Goal: Task Accomplishment & Management: Use online tool/utility

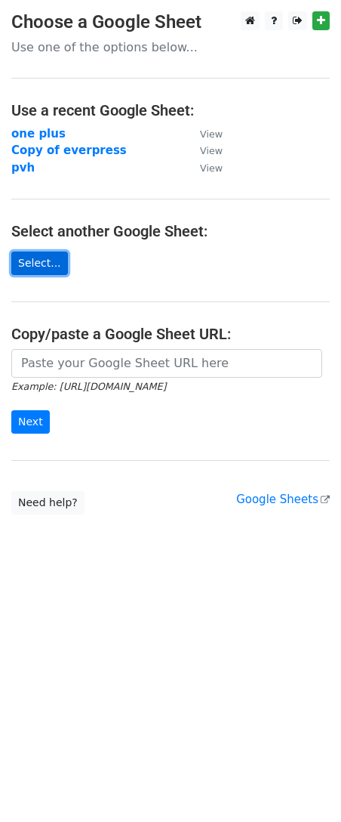
click at [37, 264] on link "Select..." at bounding box center [39, 263] width 57 height 23
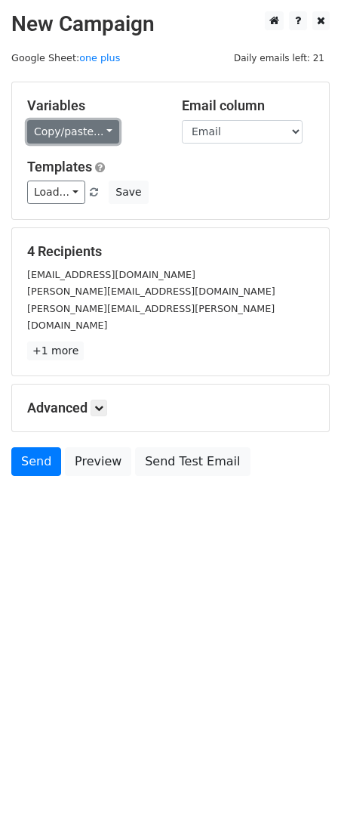
click at [97, 137] on link "Copy/paste..." at bounding box center [73, 131] width 92 height 23
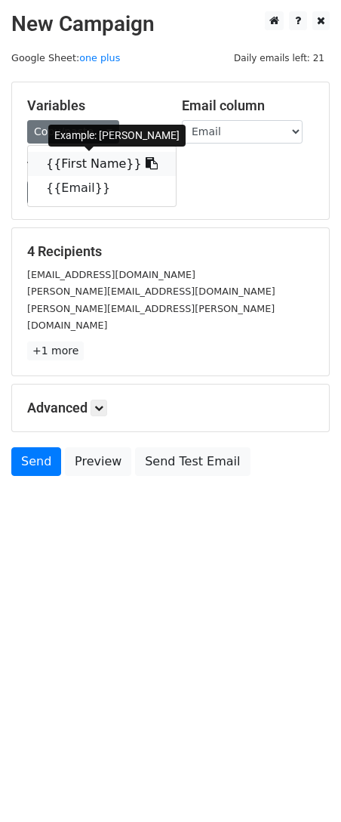
click at [98, 166] on link "{{First Name}}" at bounding box center [102, 164] width 148 height 24
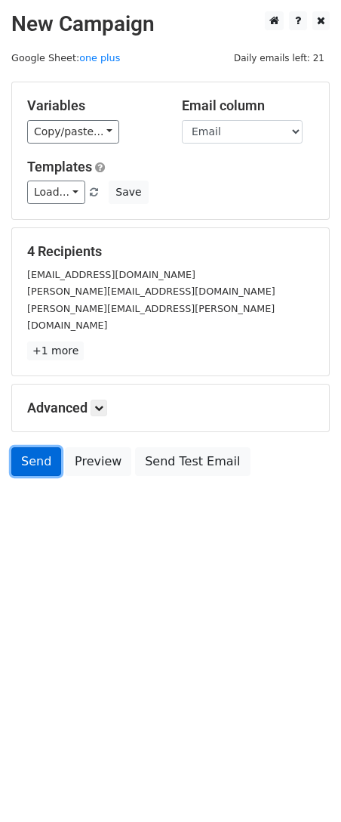
click at [25, 447] on link "Send" at bounding box center [36, 461] width 50 height 29
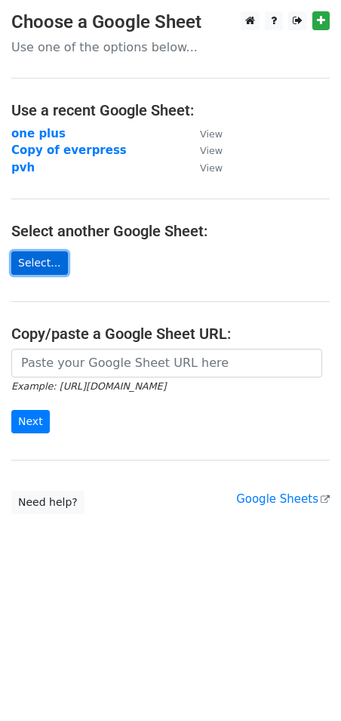
click at [45, 262] on link "Select..." at bounding box center [39, 263] width 57 height 23
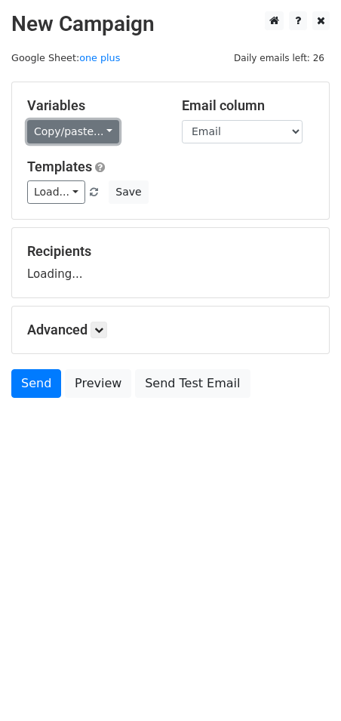
click at [91, 137] on link "Copy/paste..." at bounding box center [73, 131] width 92 height 23
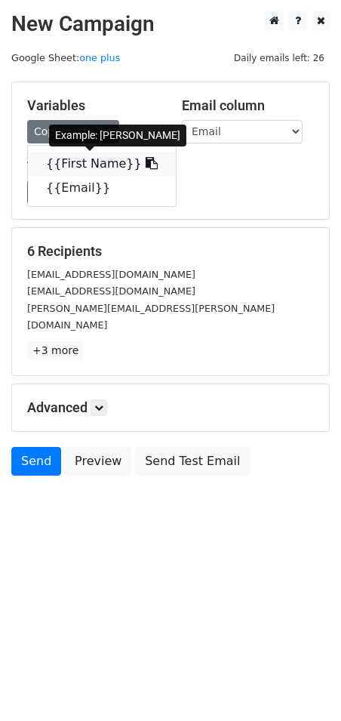
click at [82, 159] on link "{{First Name}}" at bounding box center [102, 164] width 148 height 24
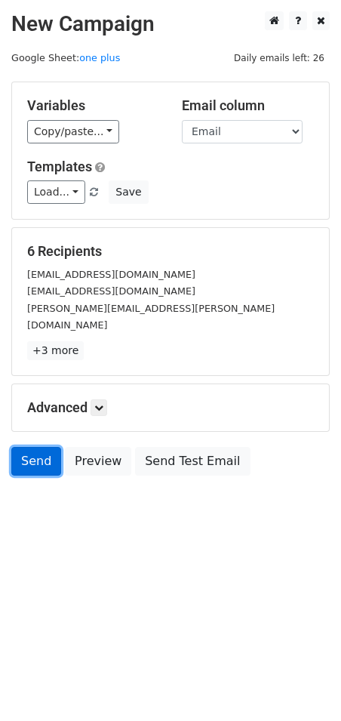
click at [20, 447] on link "Send" at bounding box center [36, 461] width 50 height 29
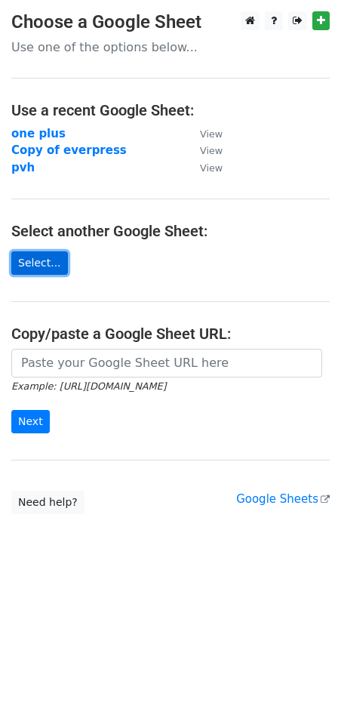
click at [30, 264] on link "Select..." at bounding box center [39, 263] width 57 height 23
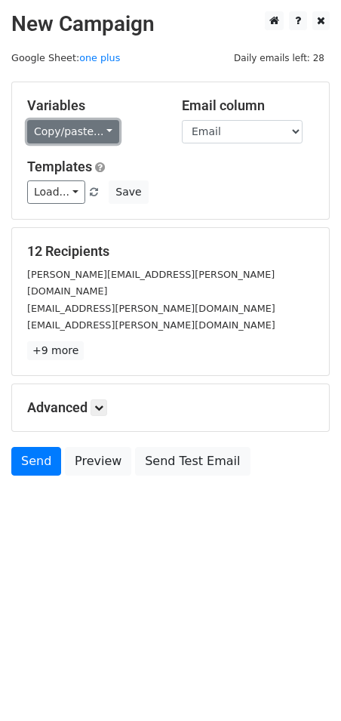
click at [95, 129] on link "Copy/paste..." at bounding box center [73, 131] width 92 height 23
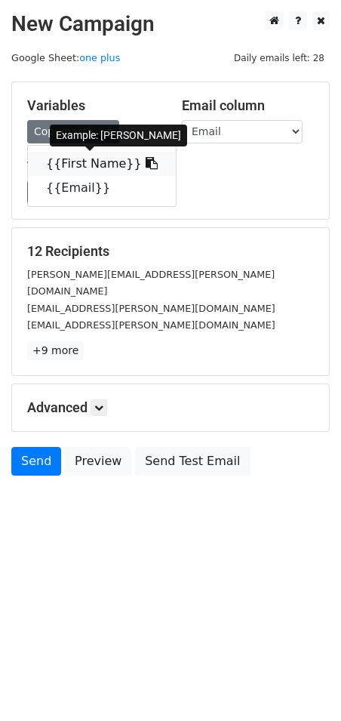
click at [86, 159] on link "{{First Name}}" at bounding box center [102, 164] width 148 height 24
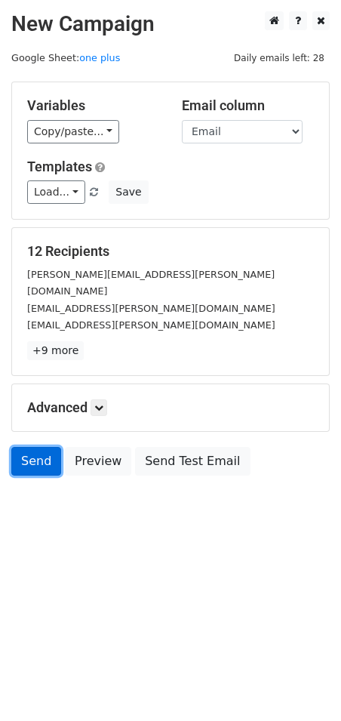
drag, startPoint x: -1, startPoint y: 444, endPoint x: 32, endPoint y: 449, distance: 32.9
click at [31, 449] on link "Send" at bounding box center [36, 461] width 50 height 29
click at [35, 447] on link "Send" at bounding box center [36, 461] width 50 height 29
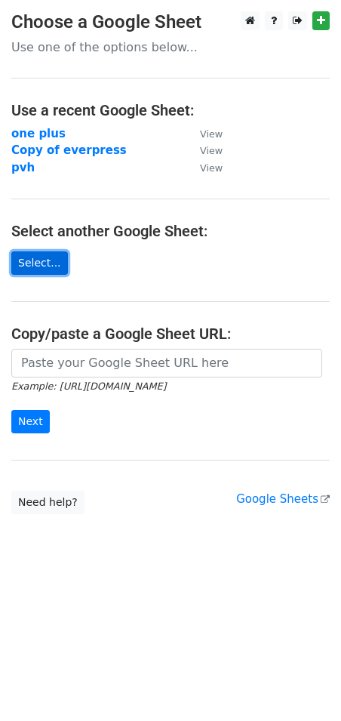
click at [44, 261] on link "Select..." at bounding box center [39, 263] width 57 height 23
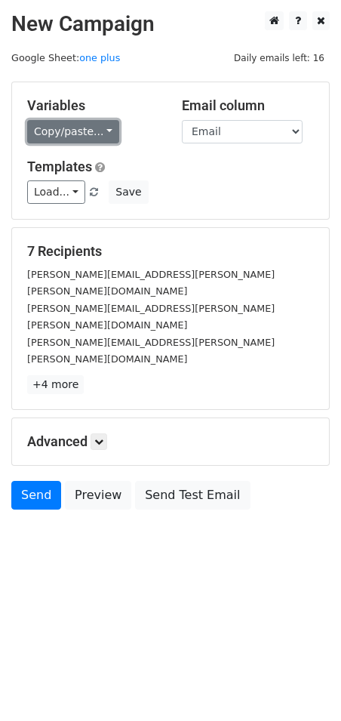
click at [99, 134] on link "Copy/paste..." at bounding box center [73, 131] width 92 height 23
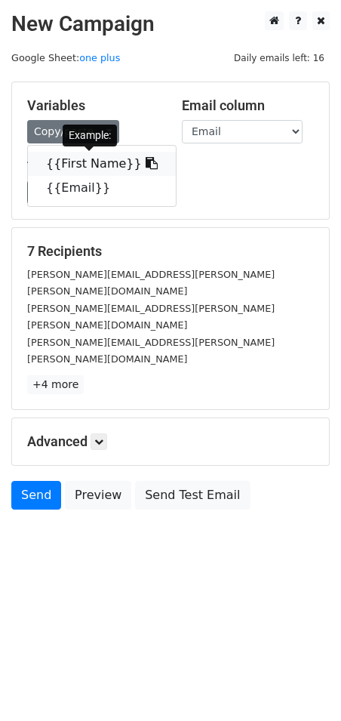
click at [94, 159] on link "{{First Name}}" at bounding box center [102, 164] width 148 height 24
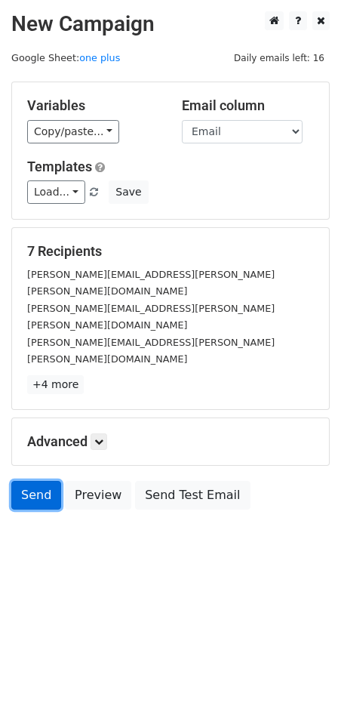
click at [38, 481] on link "Send" at bounding box center [36, 495] width 50 height 29
